Goal: Information Seeking & Learning: Learn about a topic

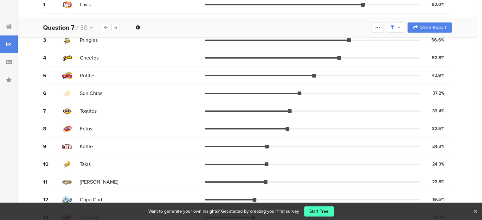
scroll to position [101, 0]
drag, startPoint x: 286, startPoint y: 124, endPoint x: 290, endPoint y: 126, distance: 4.7
click at [290, 126] on div "8 Fritos 32.5% 596 votes" at bounding box center [247, 129] width 409 height 18
drag, startPoint x: 290, startPoint y: 126, endPoint x: 326, endPoint y: 126, distance: 36.1
click at [326, 126] on div "8 Fritos 32.5% 596 votes" at bounding box center [247, 129] width 409 height 18
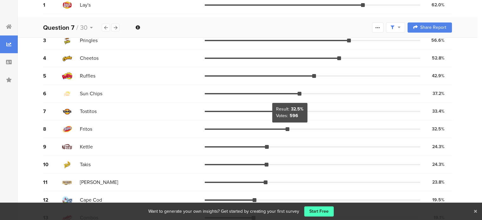
drag, startPoint x: 289, startPoint y: 127, endPoint x: 275, endPoint y: 127, distance: 13.6
click at [275, 129] on div at bounding box center [312, 129] width 215 height 1
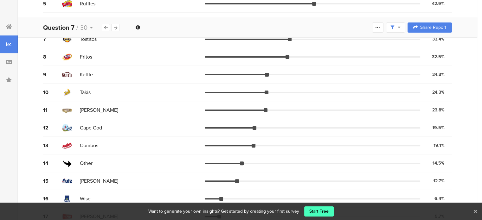
scroll to position [182, 0]
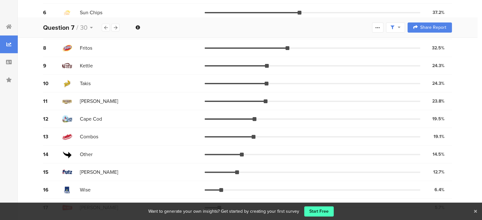
click at [477, 210] on div "Want to generate your own insights? Get started by creating your first survey S…" at bounding box center [241, 211] width 482 height 17
click at [117, 26] on div at bounding box center [115, 28] width 8 height 8
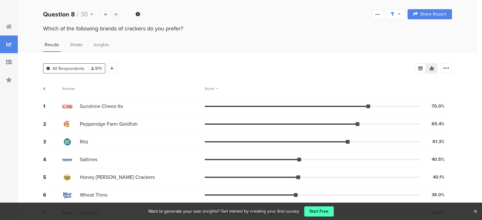
click at [114, 13] on icon at bounding box center [115, 14] width 3 height 4
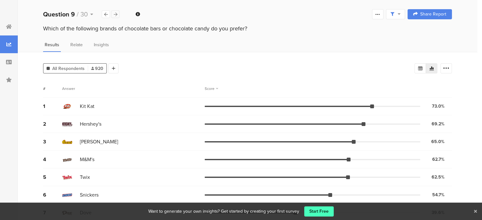
click at [114, 13] on icon at bounding box center [115, 14] width 3 height 4
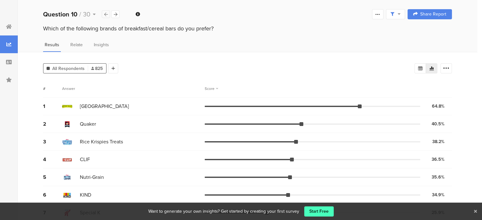
click at [105, 13] on icon at bounding box center [105, 14] width 3 height 4
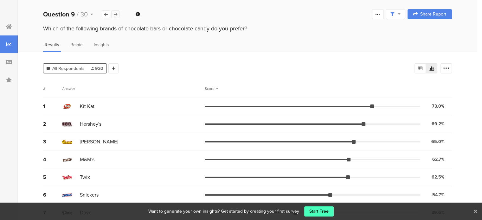
click at [117, 13] on div at bounding box center [115, 14] width 8 height 8
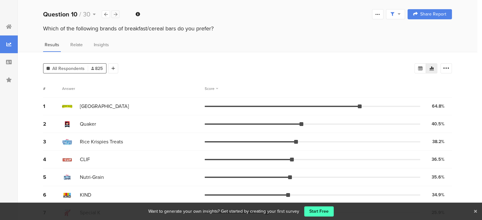
click at [117, 13] on icon at bounding box center [115, 14] width 3 height 4
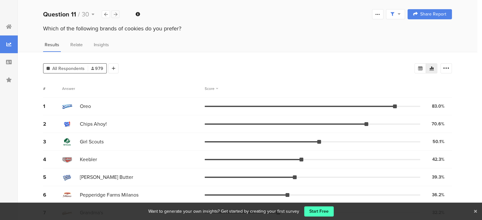
click at [116, 13] on icon at bounding box center [115, 14] width 3 height 4
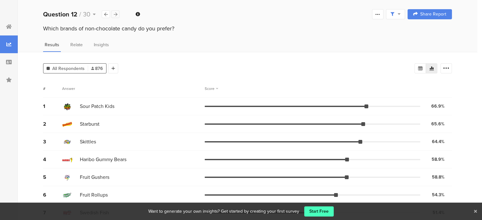
click at [116, 13] on icon at bounding box center [115, 14] width 3 height 4
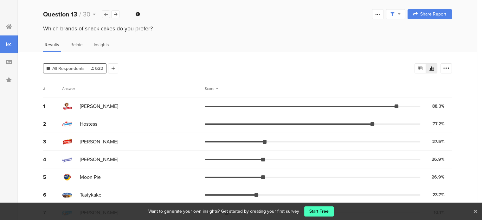
click at [105, 15] on icon at bounding box center [105, 14] width 3 height 4
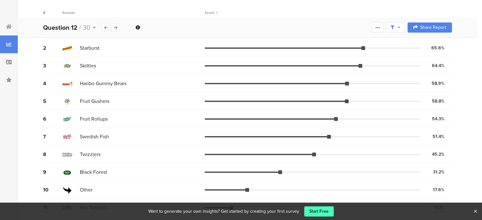
scroll to position [76, 0]
